Goal: Obtain resource: Obtain resource

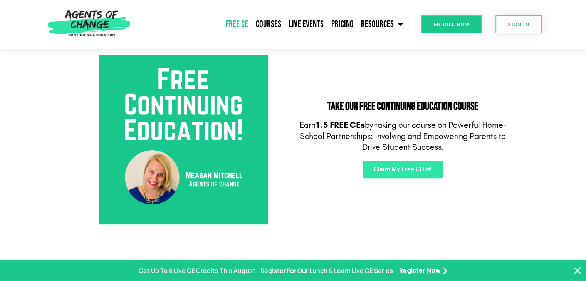
scroll to position [278, 0]
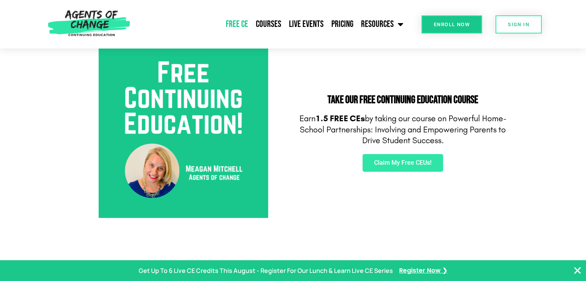
drag, startPoint x: 591, startPoint y: 22, endPoint x: 588, endPoint y: 48, distance: 26.7
click at [390, 161] on span "Claim My Free CEUs!" at bounding box center [402, 163] width 57 height 6
